Goal: Task Accomplishment & Management: Manage account settings

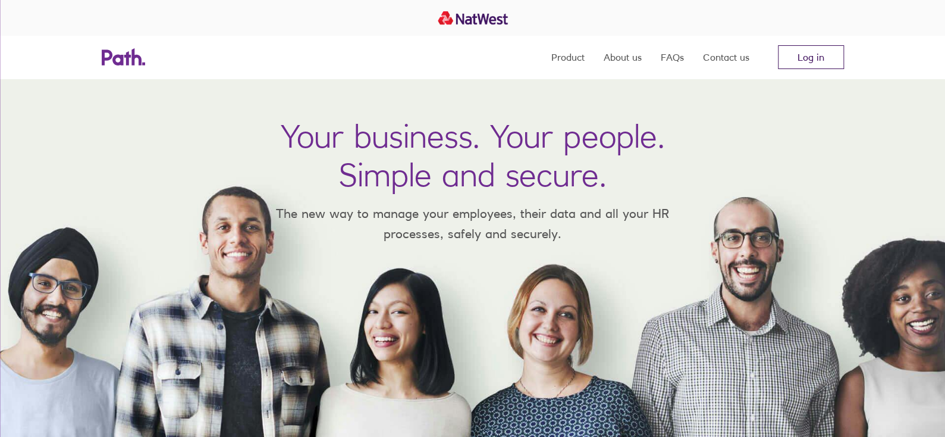
click at [810, 61] on link "Log in" at bounding box center [811, 57] width 66 height 24
click at [813, 58] on link "Log in" at bounding box center [811, 57] width 66 height 24
click at [809, 54] on link "Log in" at bounding box center [811, 57] width 66 height 24
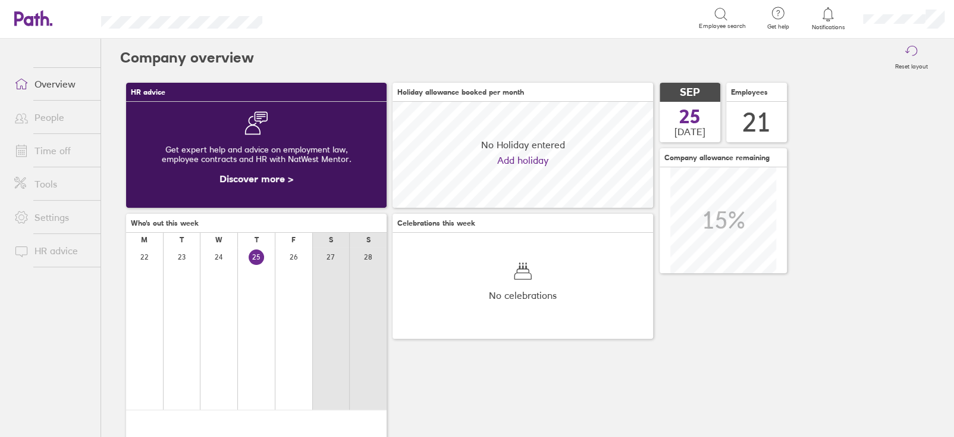
scroll to position [105, 260]
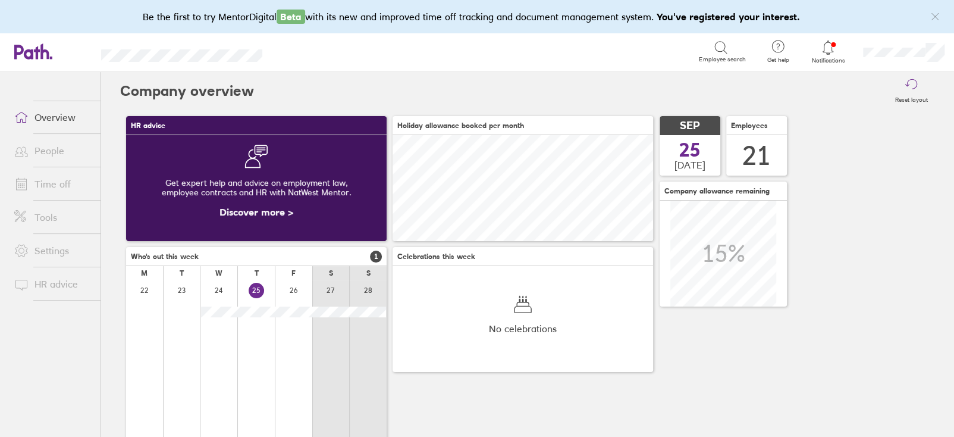
click at [42, 180] on link "Time off" at bounding box center [53, 184] width 96 height 24
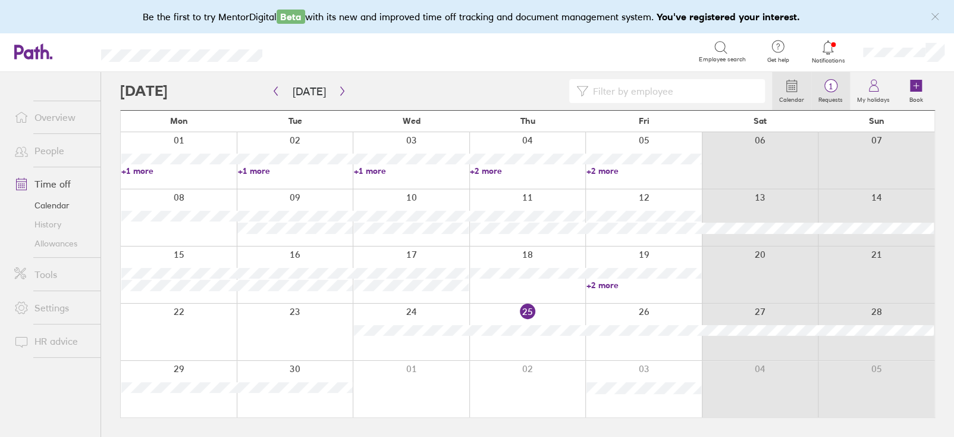
click at [829, 101] on label "Requests" at bounding box center [831, 98] width 39 height 11
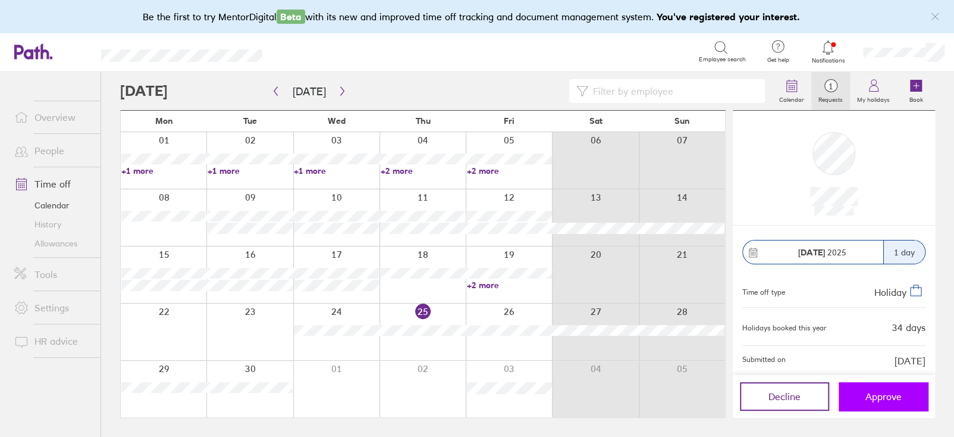
click at [881, 393] on span "Approve" at bounding box center [884, 396] width 36 height 11
